Goal: Book appointment/travel/reservation

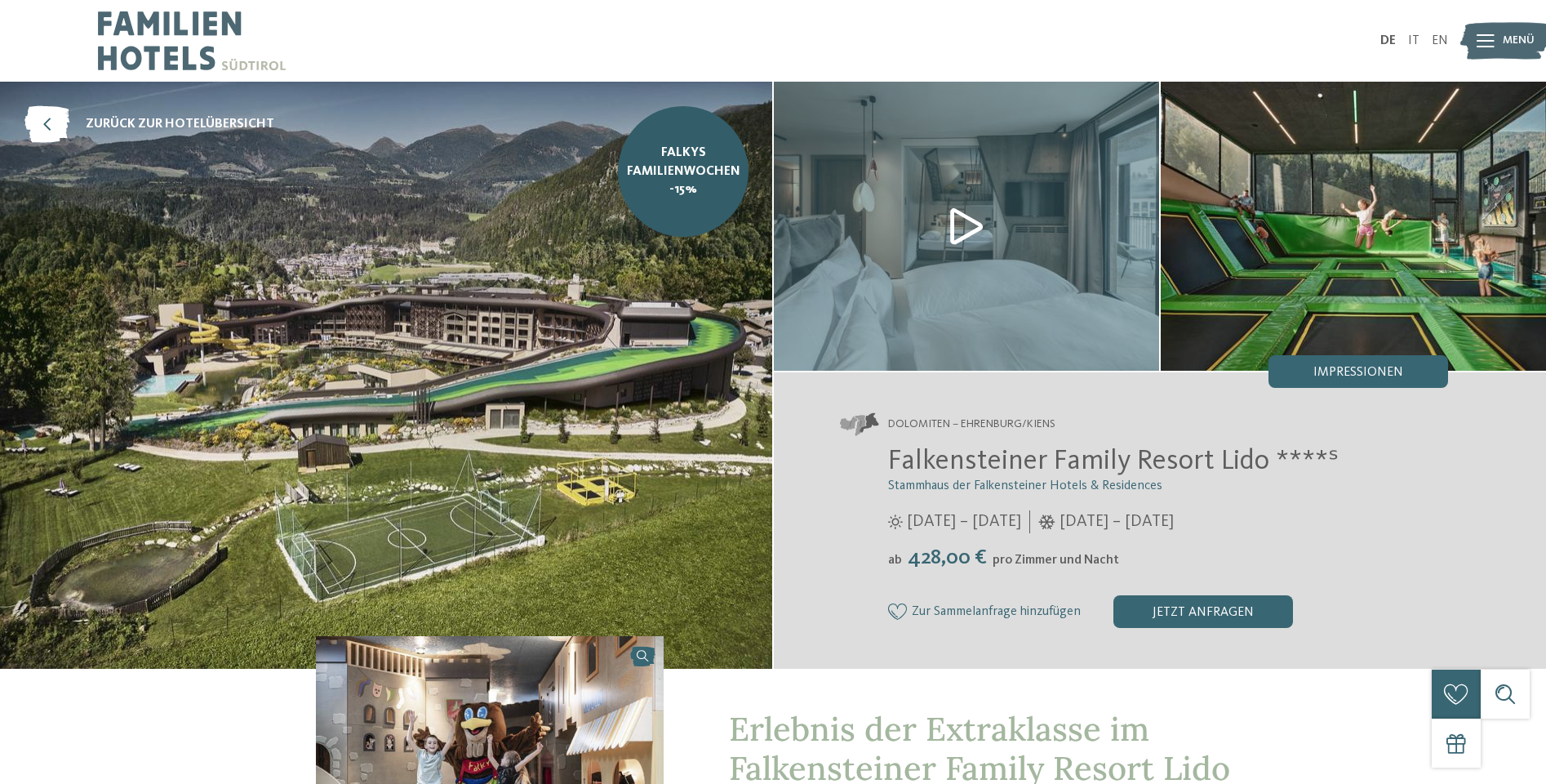
select select "**"
click at [173, 7] on img at bounding box center [191, 41] width 188 height 82
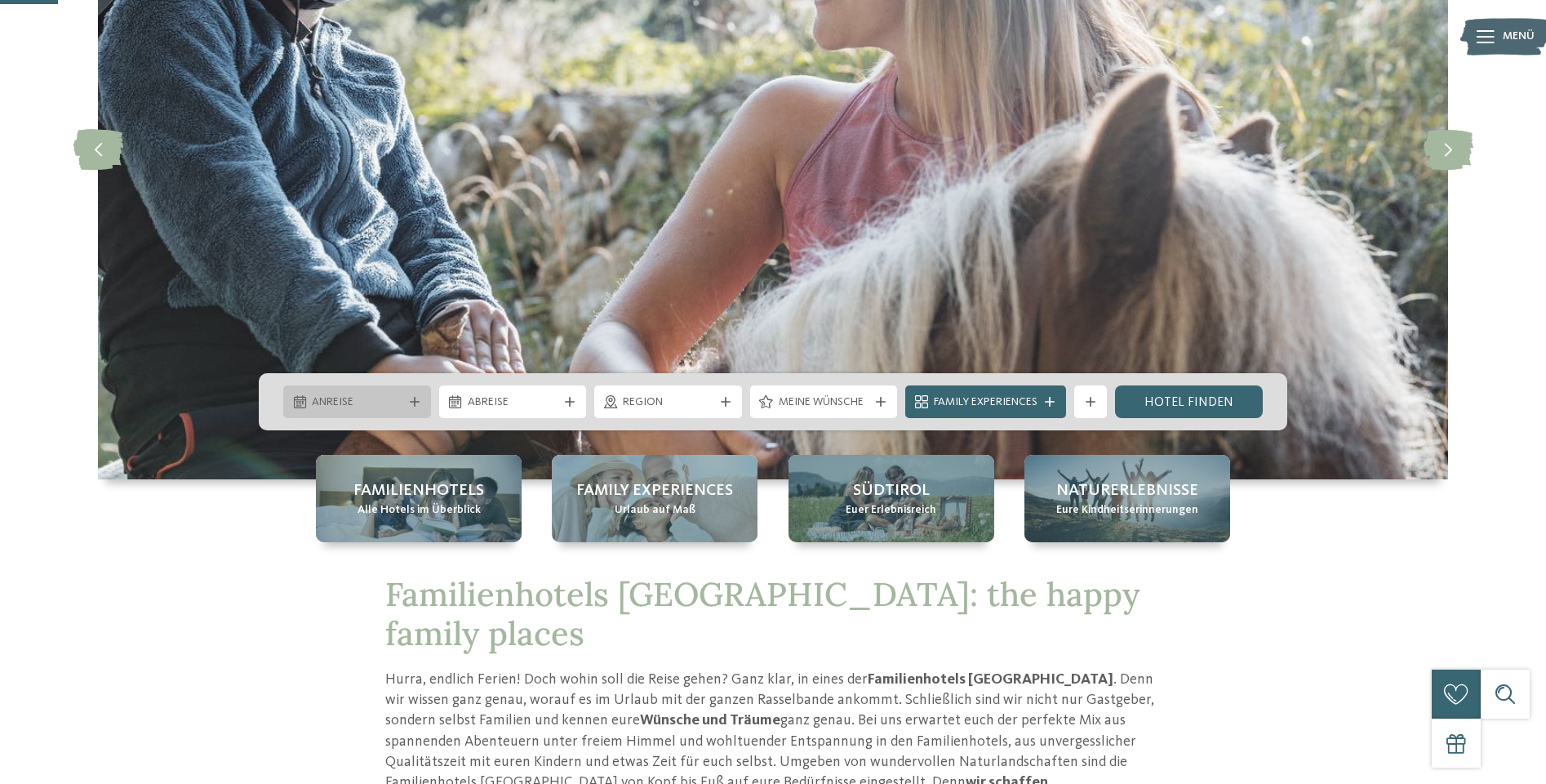
click at [370, 399] on span "Anreise" at bounding box center [357, 402] width 91 height 16
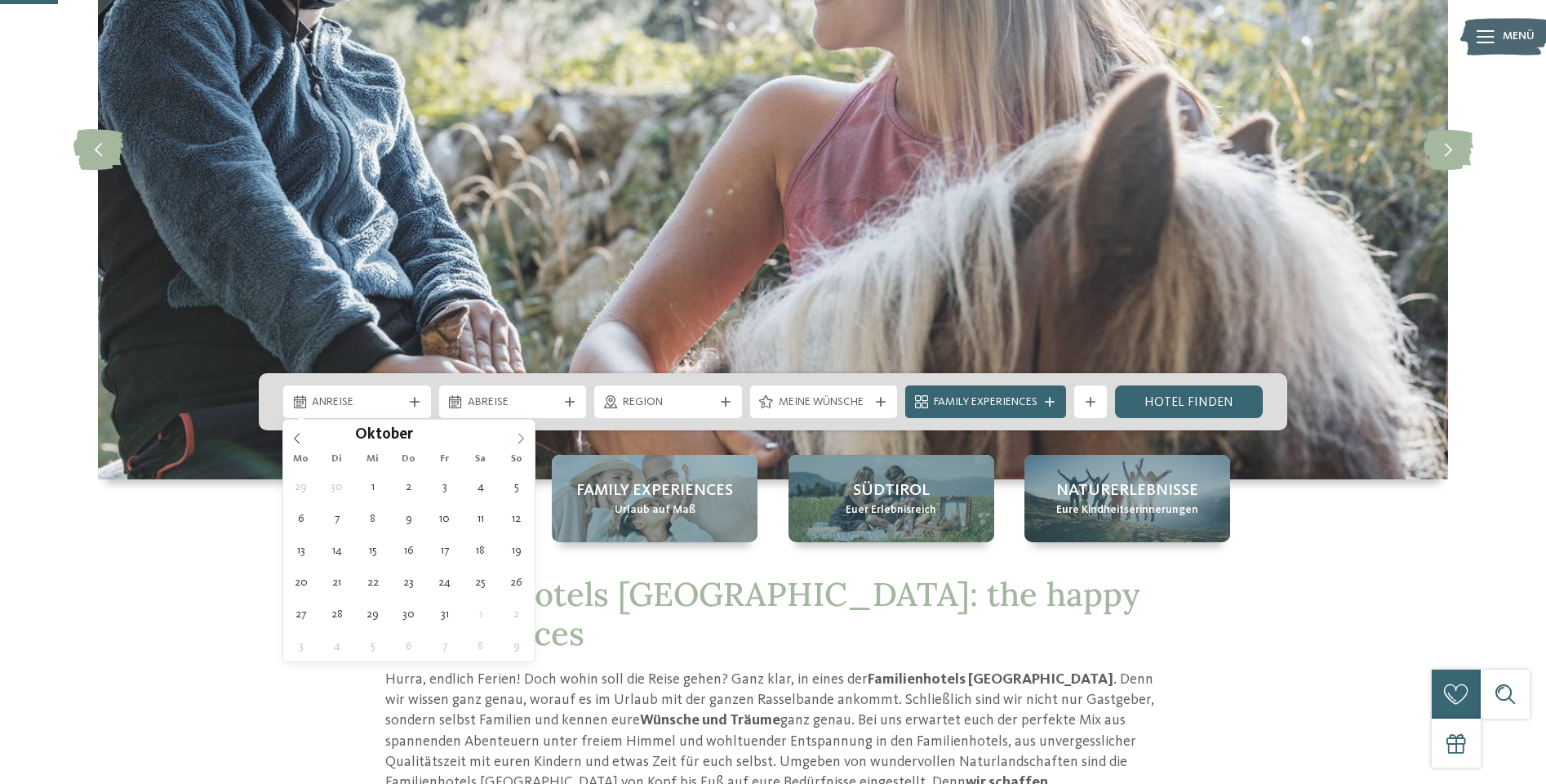
click at [522, 428] on span at bounding box center [521, 433] width 28 height 28
type div "[DATE]"
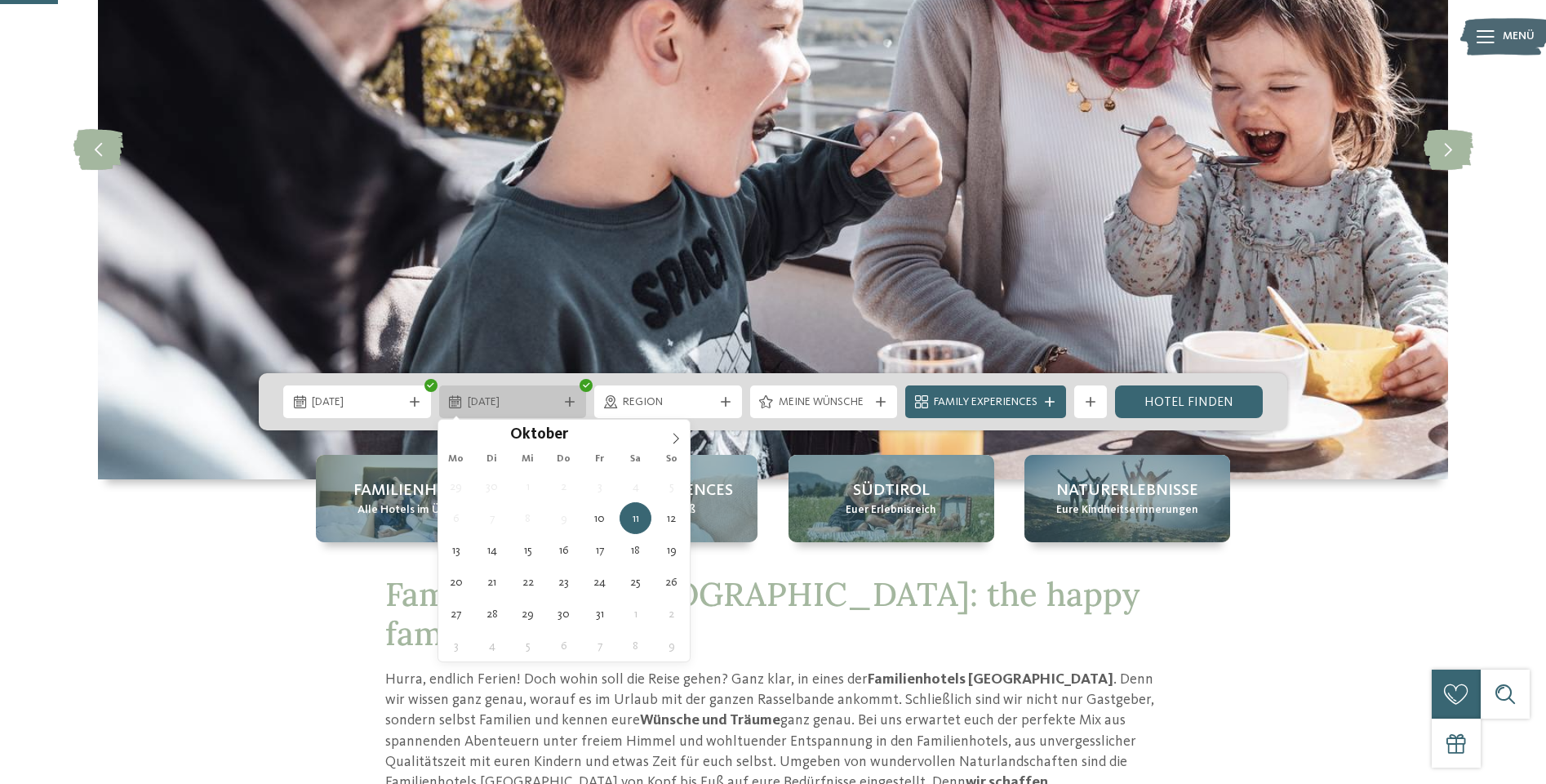
click at [553, 400] on span "[DATE]" at bounding box center [513, 402] width 91 height 16
type div "[DATE]"
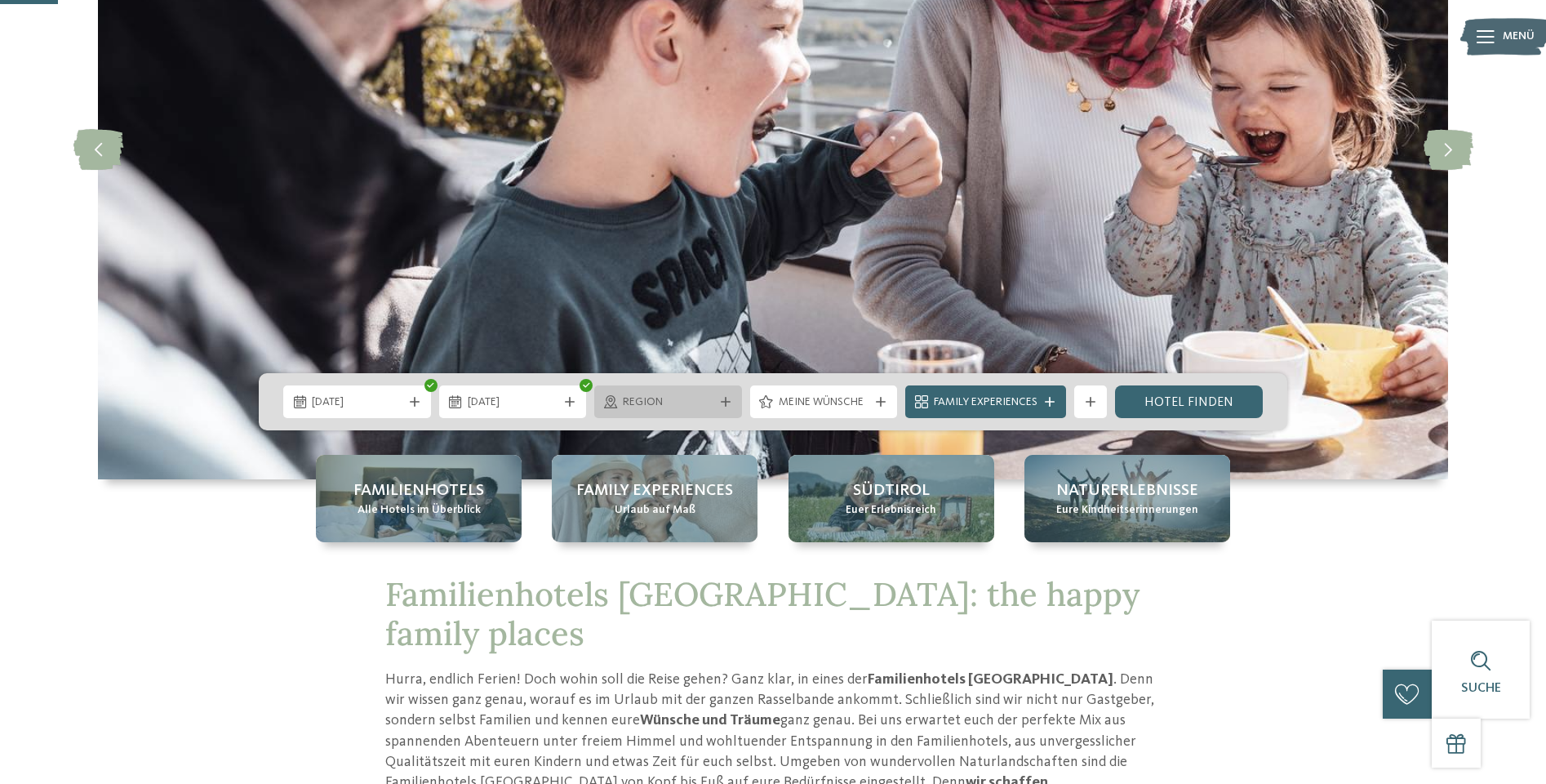
click at [668, 403] on span "Region" at bounding box center [668, 402] width 91 height 16
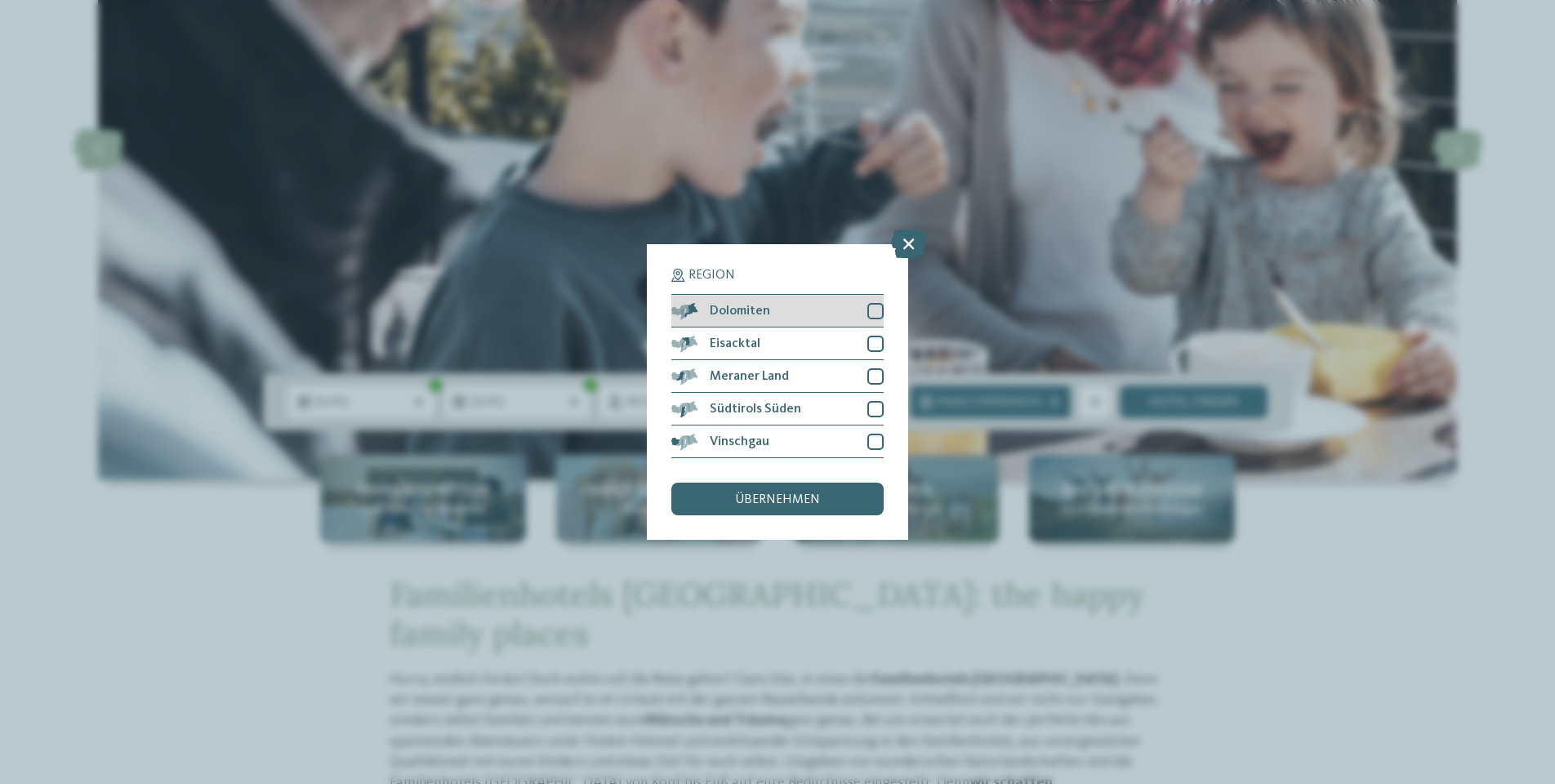
drag, startPoint x: 873, startPoint y: 234, endPoint x: 874, endPoint y: 243, distance: 9.1
click at [874, 295] on div "Dolomiten" at bounding box center [778, 311] width 212 height 32
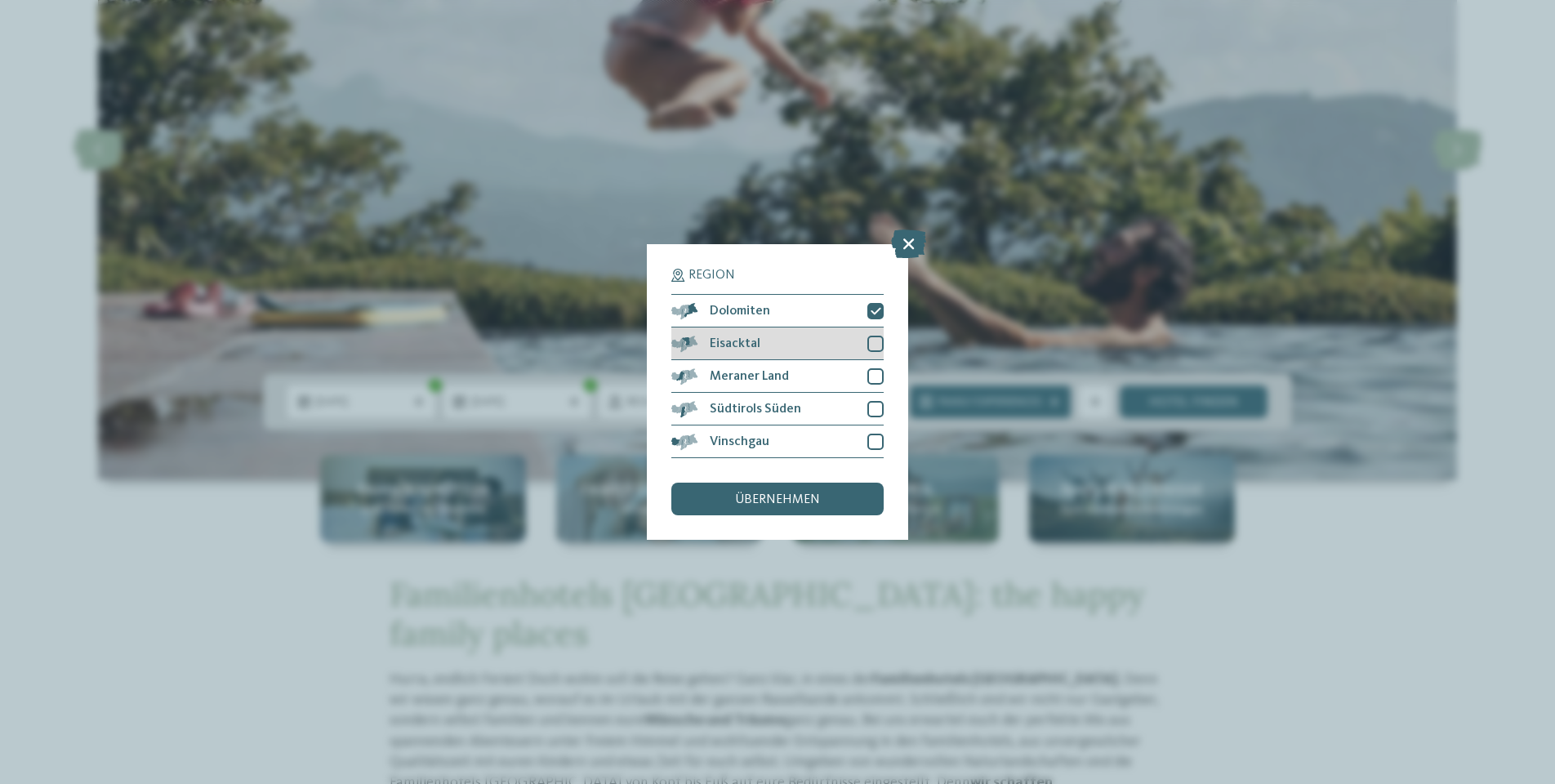
click at [876, 336] on div at bounding box center [875, 343] width 16 height 16
drag, startPoint x: 872, startPoint y: 287, endPoint x: 873, endPoint y: 305, distance: 18.0
click at [872, 368] on div at bounding box center [875, 375] width 16 height 16
click at [875, 401] on div at bounding box center [875, 409] width 16 height 16
click at [872, 433] on div at bounding box center [875, 441] width 16 height 16
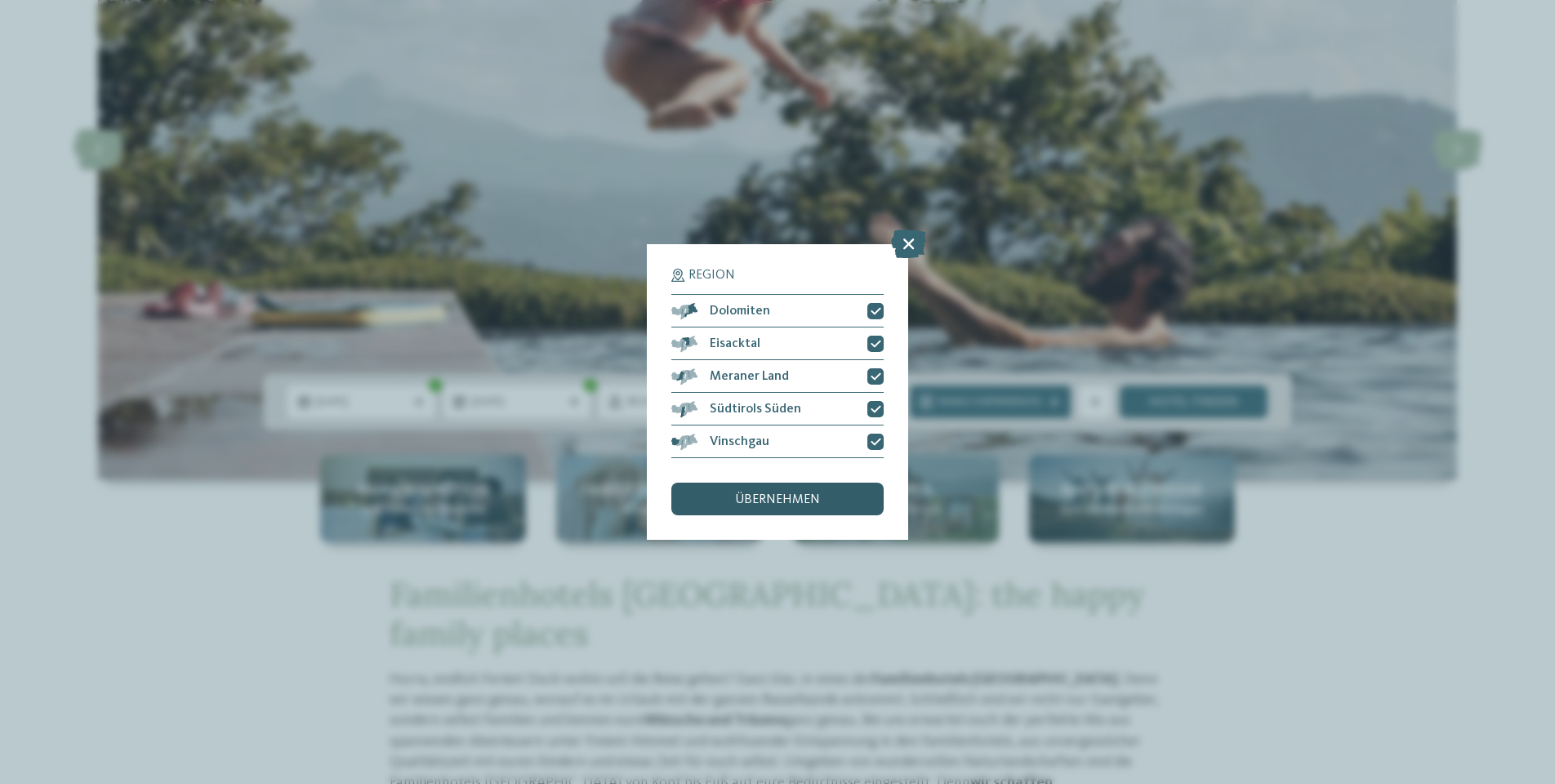
click at [837, 482] on div "übernehmen" at bounding box center [778, 499] width 212 height 32
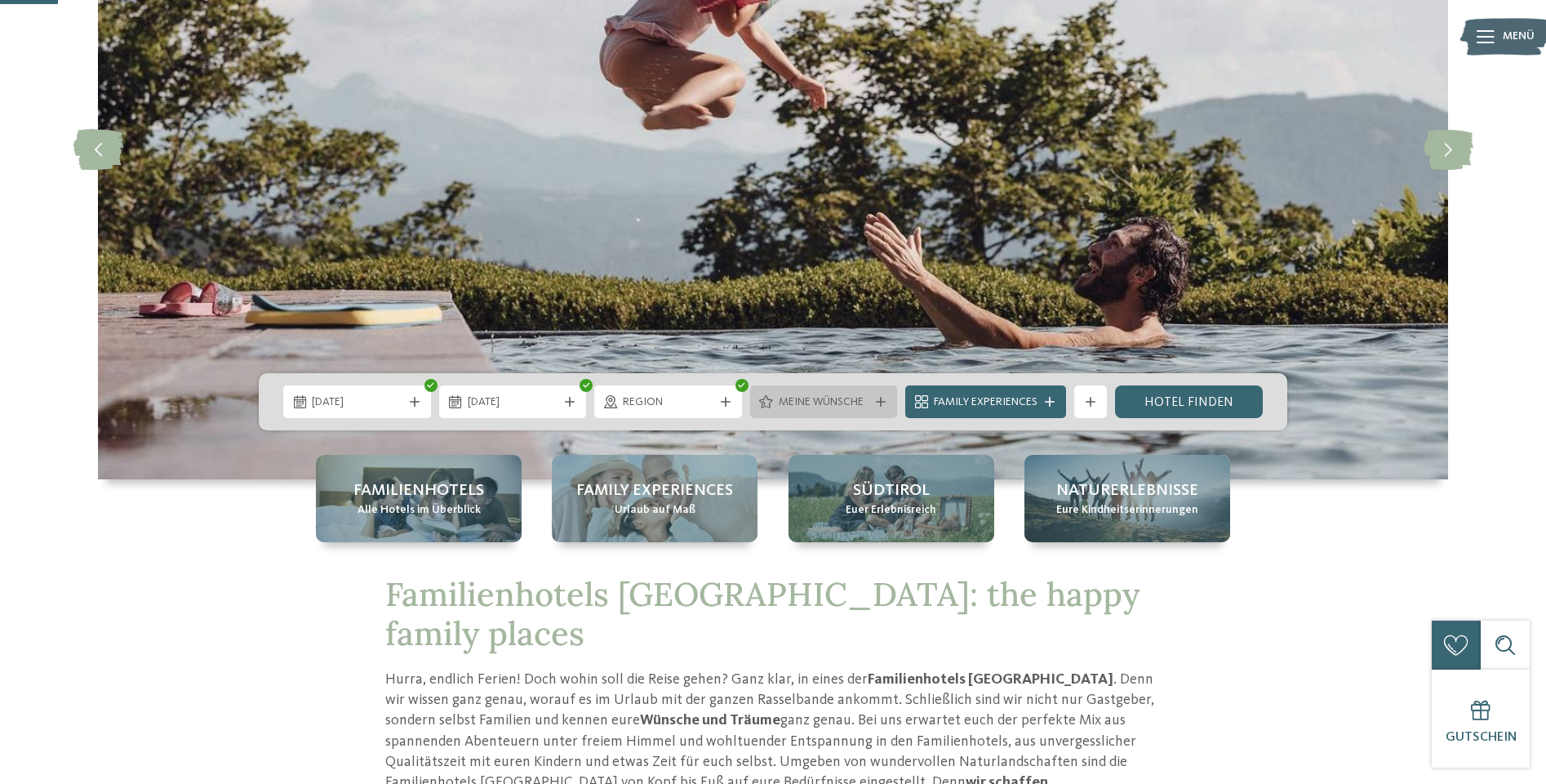
click at [808, 399] on span "Meine Wünsche" at bounding box center [824, 402] width 91 height 16
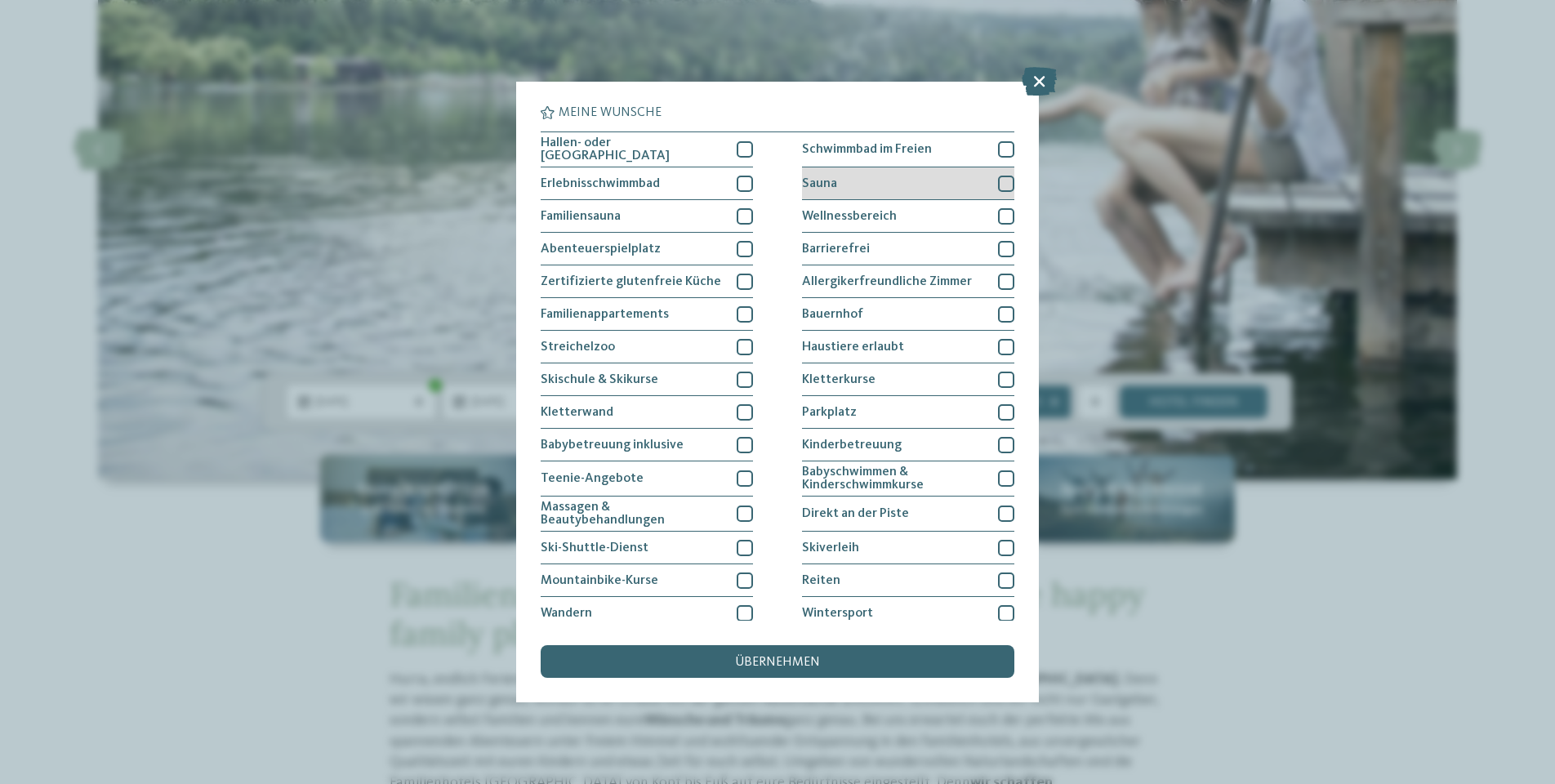
click at [998, 182] on div at bounding box center [1005, 183] width 16 height 16
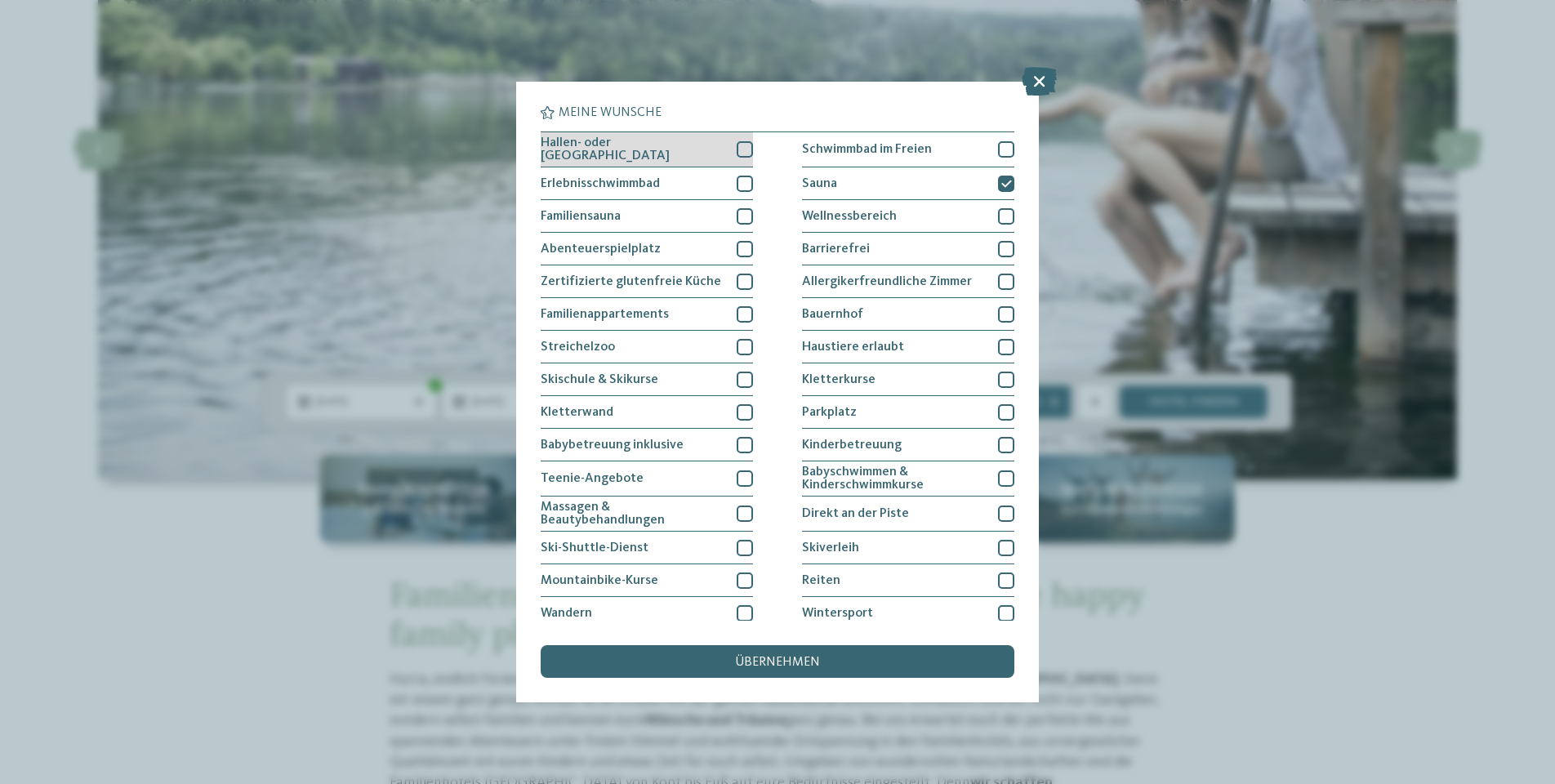
click at [738, 151] on div at bounding box center [744, 149] width 16 height 16
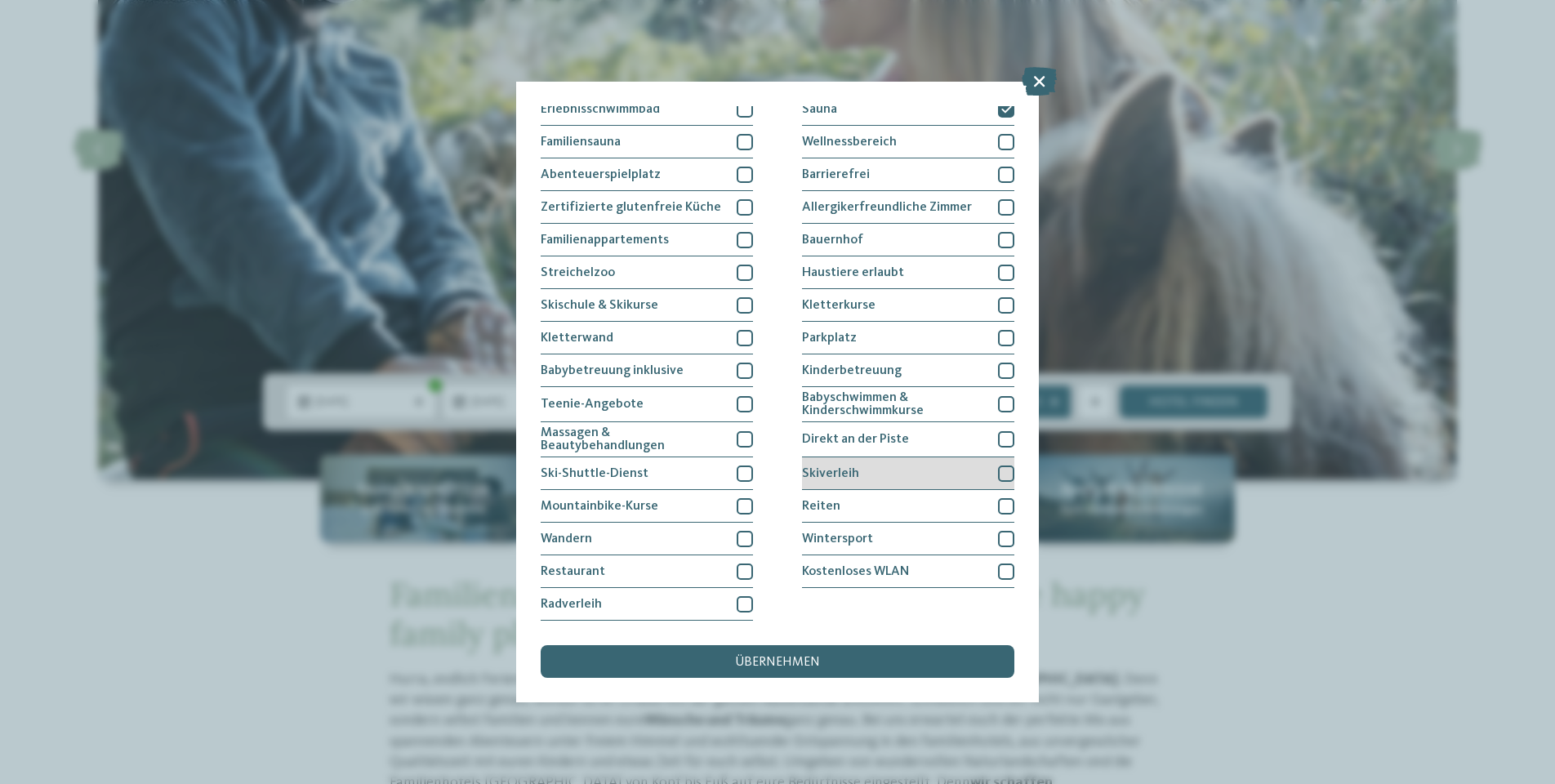
scroll to position [235, 0]
click at [740, 330] on div at bounding box center [744, 337] width 16 height 16
click at [758, 656] on span "übernehmen" at bounding box center [778, 662] width 85 height 13
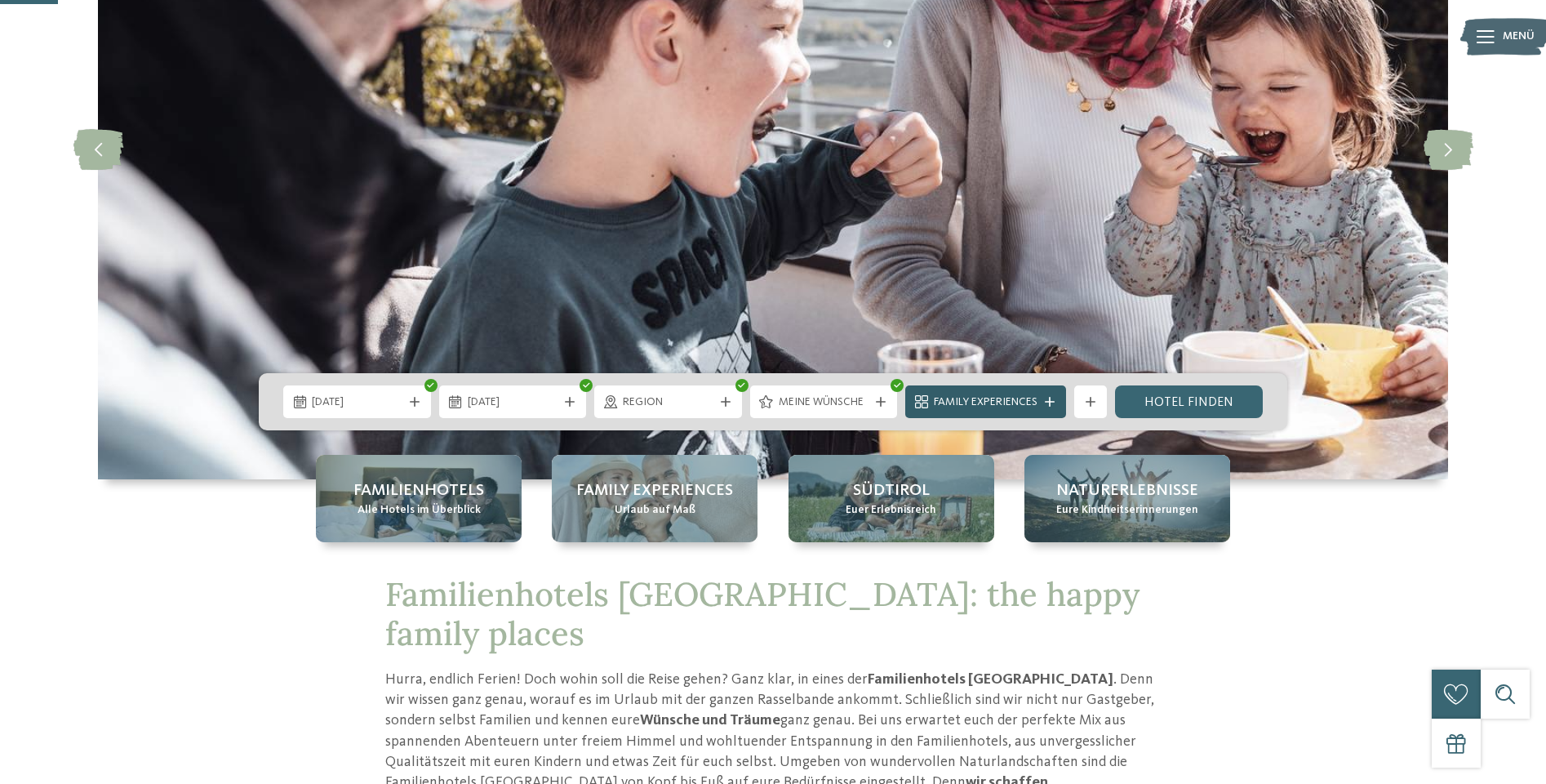
click at [1016, 409] on span "Family Experiences" at bounding box center [985, 402] width 104 height 16
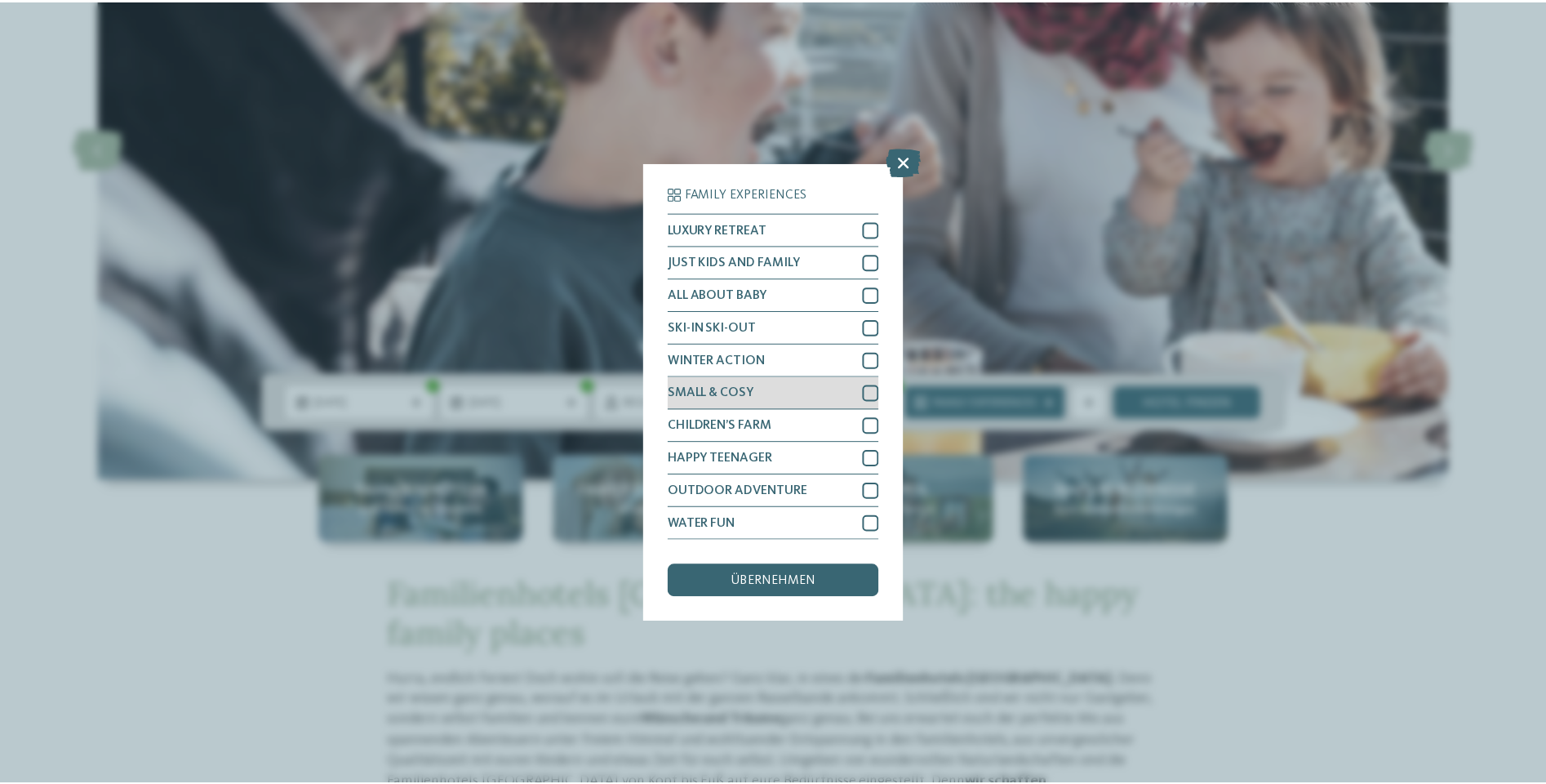
scroll to position [2, 0]
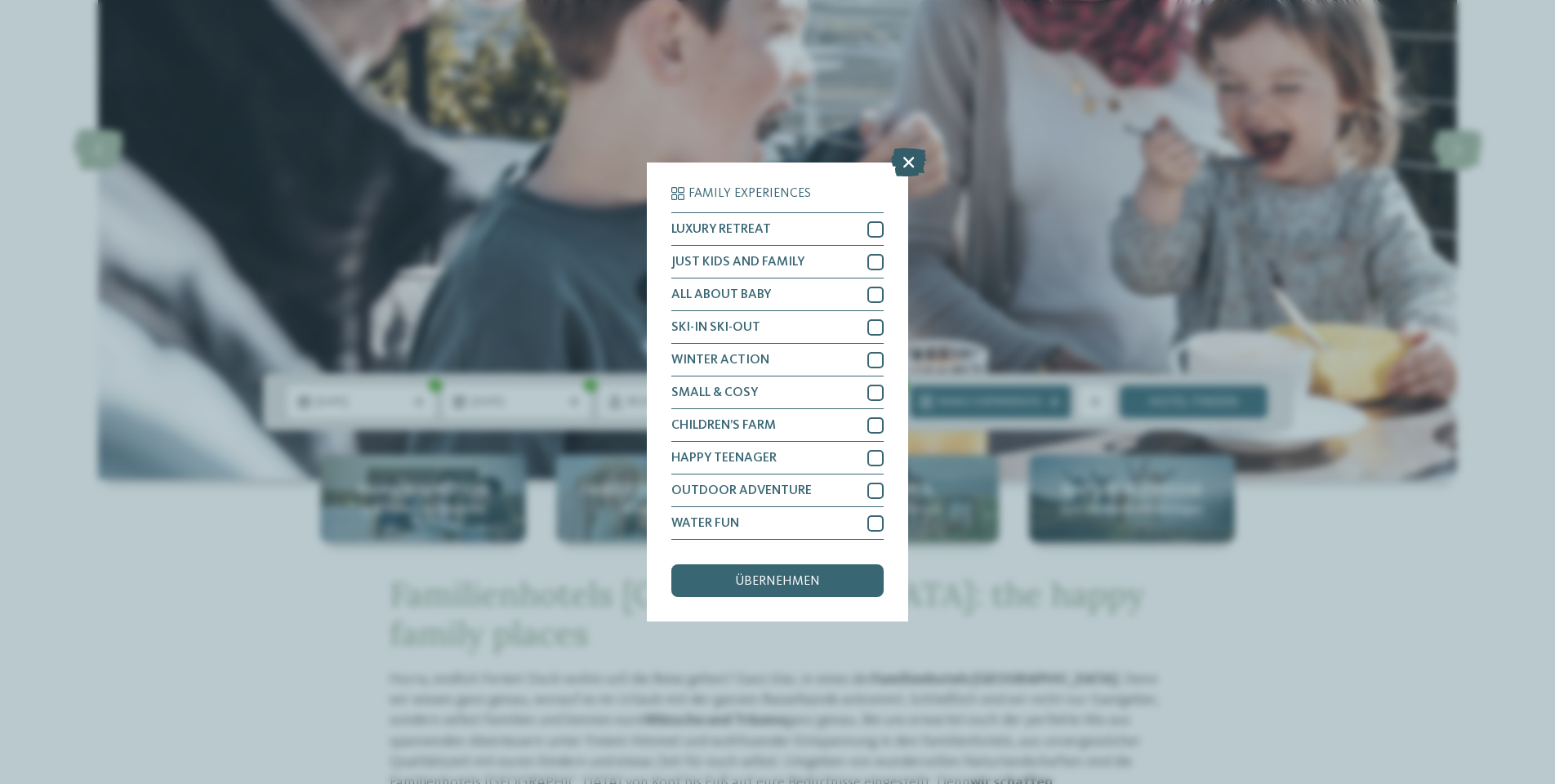
click at [911, 148] on icon at bounding box center [908, 162] width 35 height 29
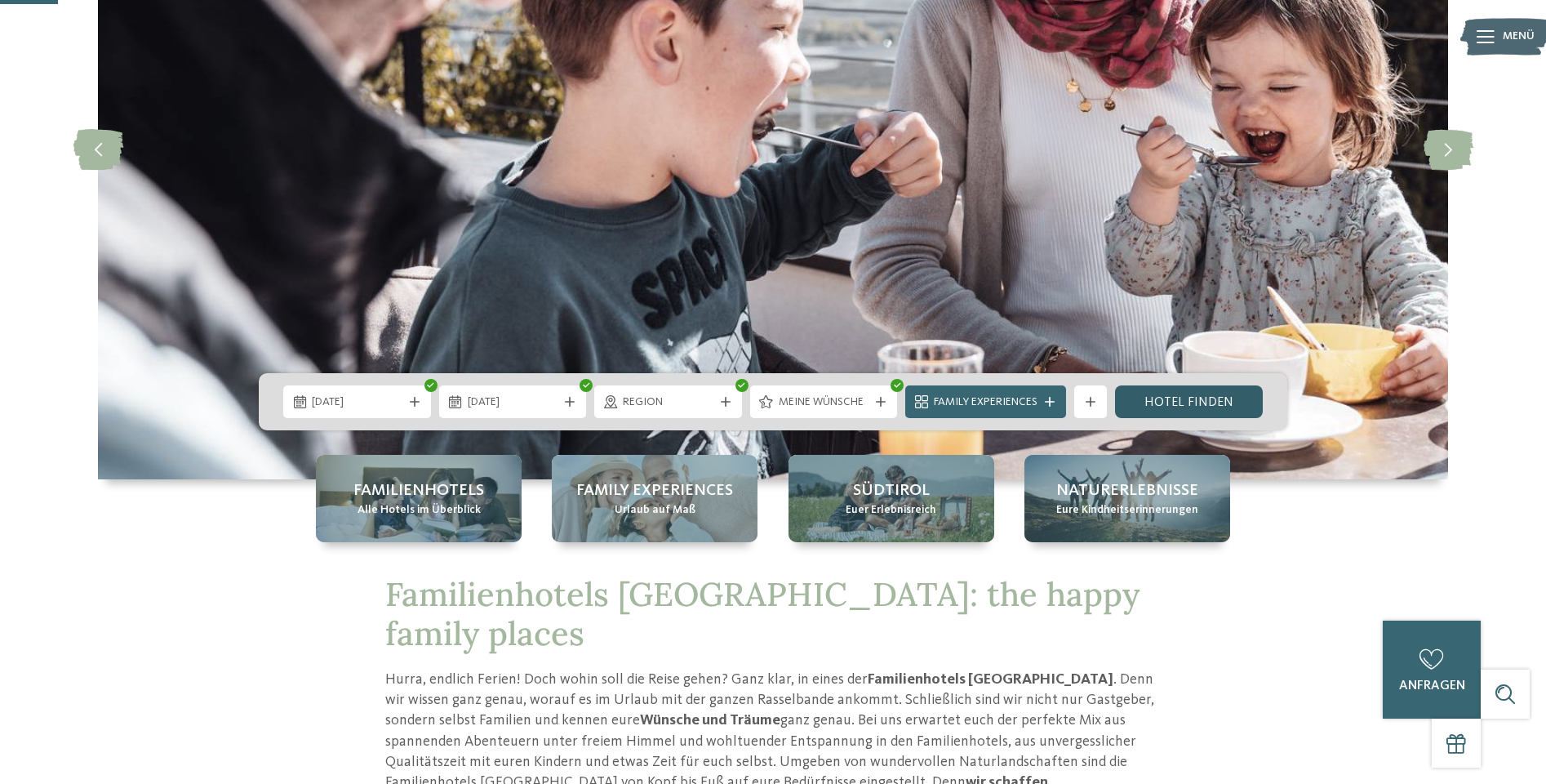
click at [1207, 402] on link "Hotel finden" at bounding box center [1189, 402] width 148 height 32
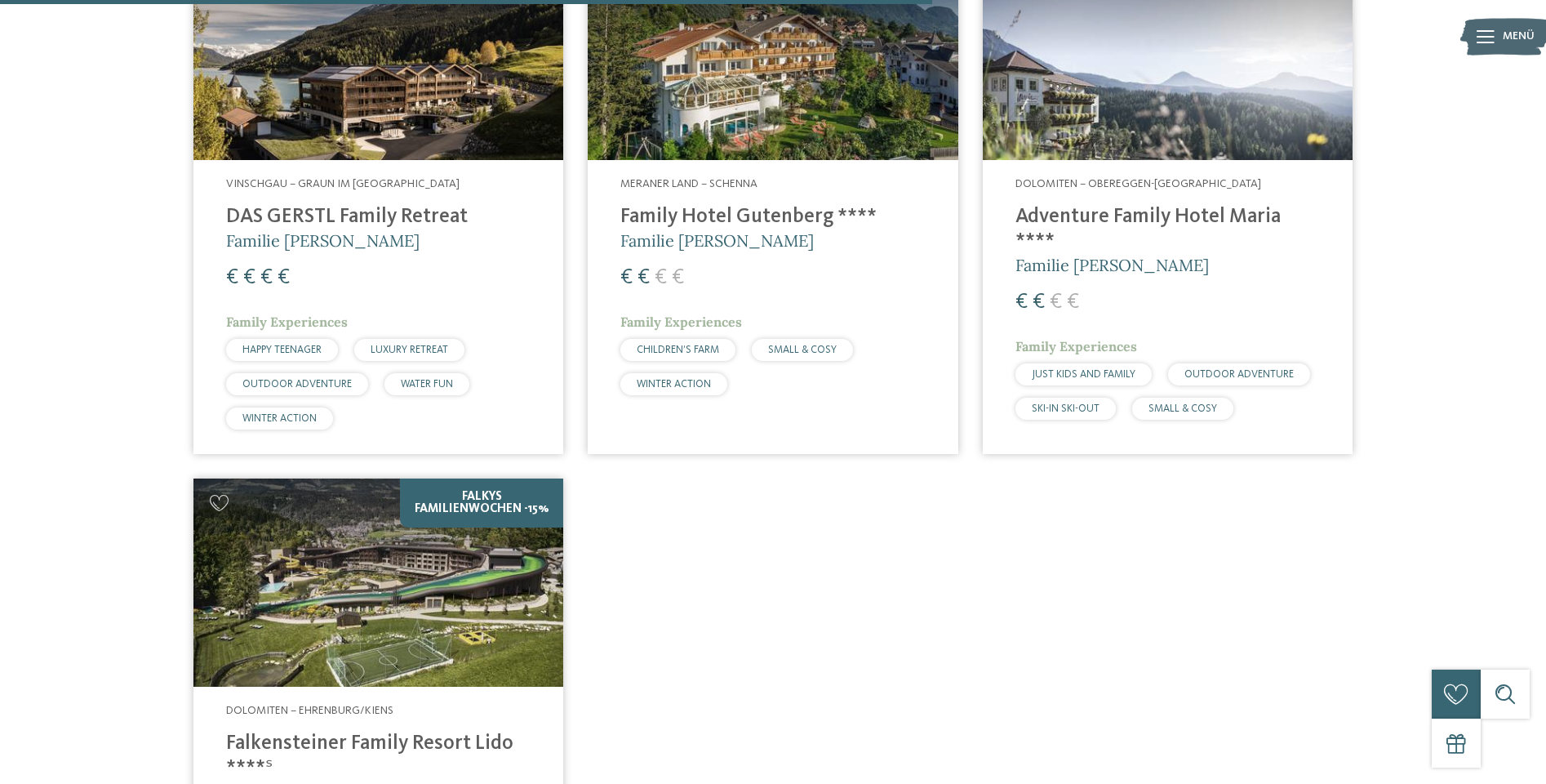
scroll to position [1612, 0]
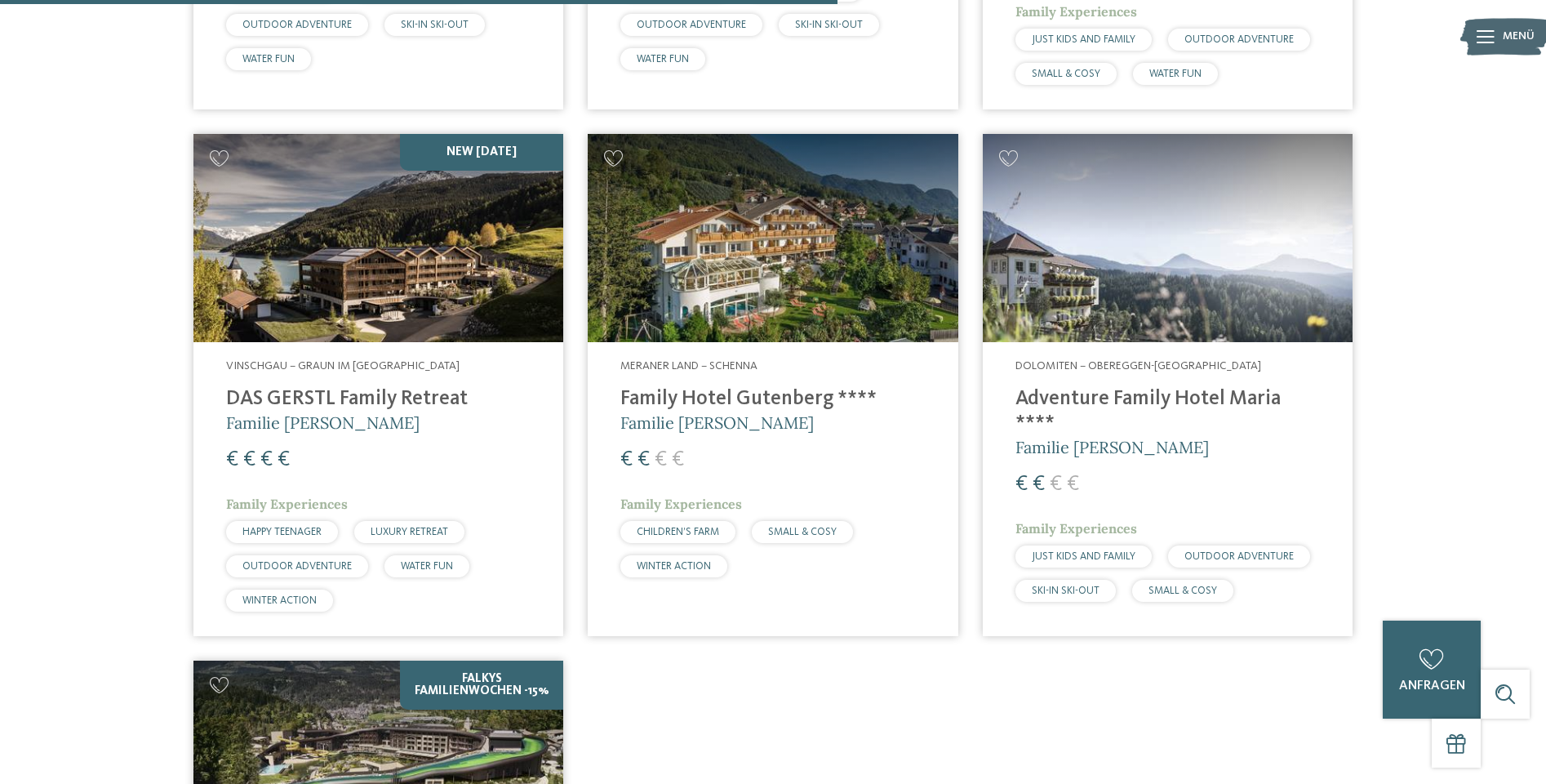
click at [441, 233] on img at bounding box center [378, 238] width 370 height 208
